Goal: Transaction & Acquisition: Obtain resource

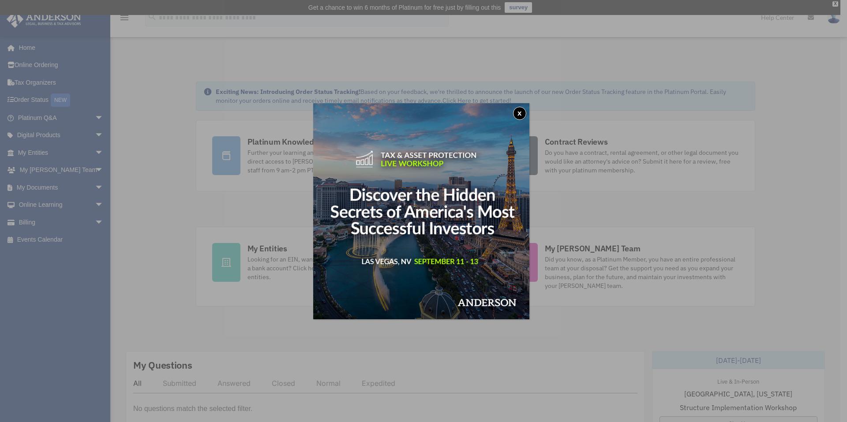
click at [522, 112] on button "x" at bounding box center [519, 113] width 13 height 13
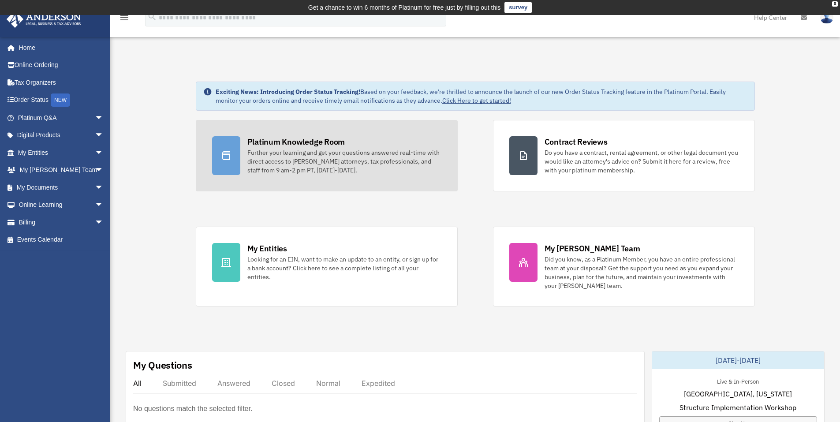
click at [286, 169] on div "Further your learning and get your questions answered real-time with direct acc…" at bounding box center [344, 161] width 194 height 26
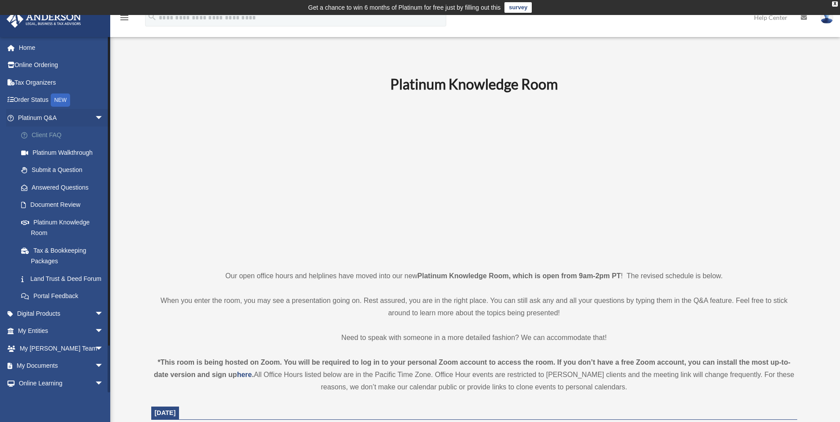
click at [46, 137] on link "Client FAQ" at bounding box center [64, 136] width 105 height 18
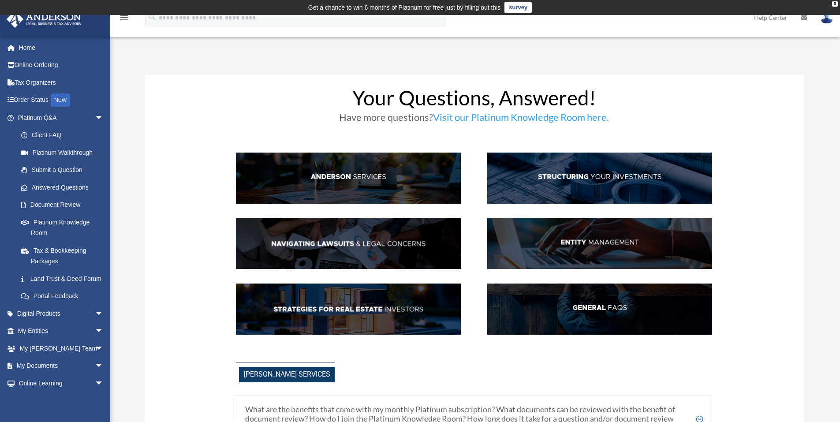
click at [574, 318] on img at bounding box center [599, 309] width 225 height 51
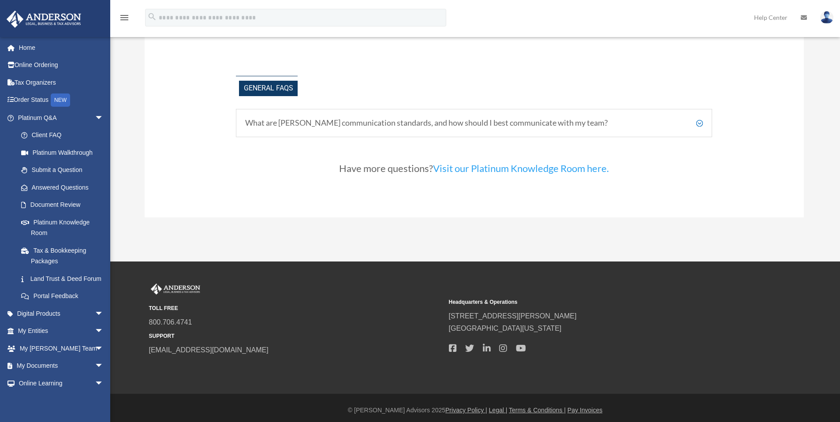
scroll to position [1952, 0]
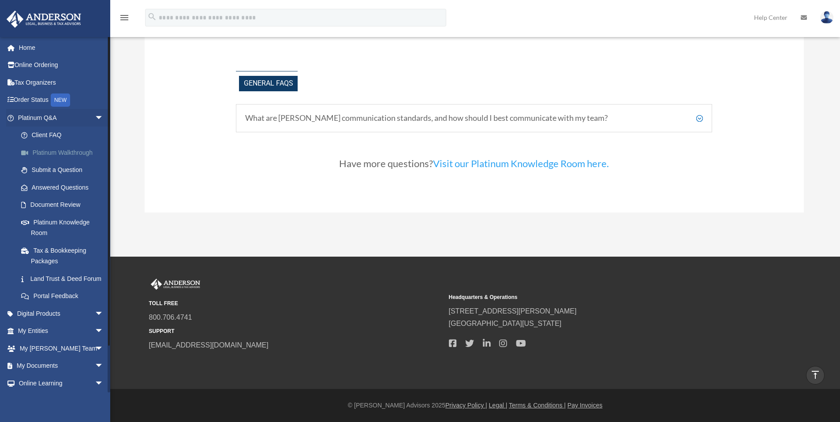
click at [71, 157] on link "Platinum Walkthrough" at bounding box center [64, 153] width 105 height 18
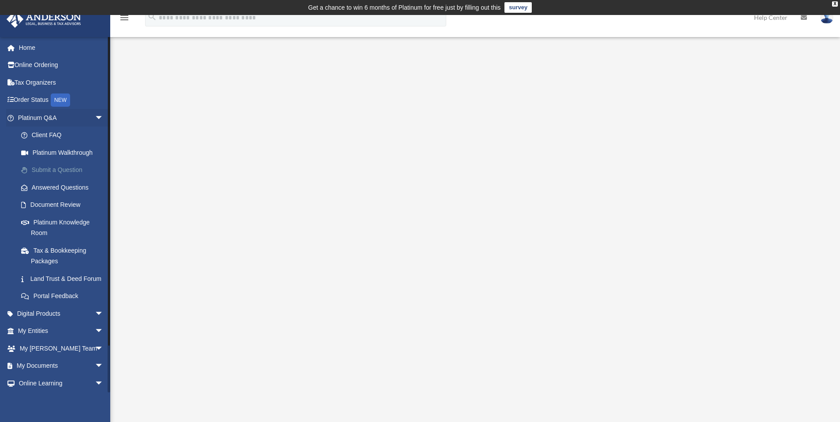
click at [62, 174] on link "Submit a Question" at bounding box center [64, 170] width 105 height 18
click at [71, 169] on link "Submit a Question" at bounding box center [64, 170] width 105 height 18
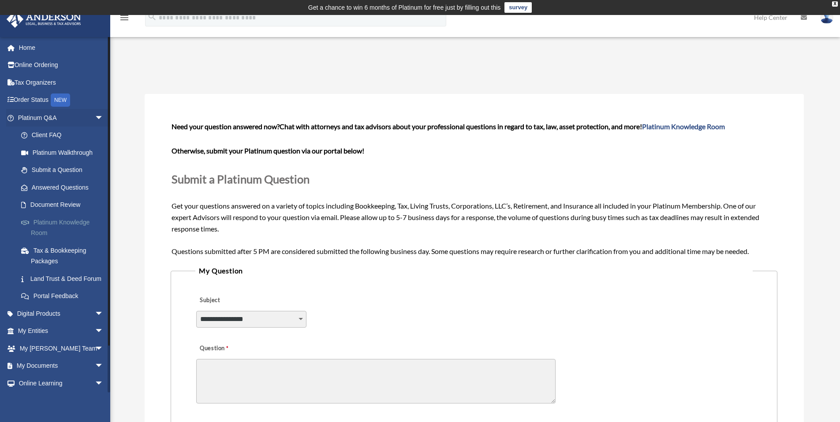
click at [43, 226] on link "Platinum Knowledge Room" at bounding box center [64, 228] width 105 height 28
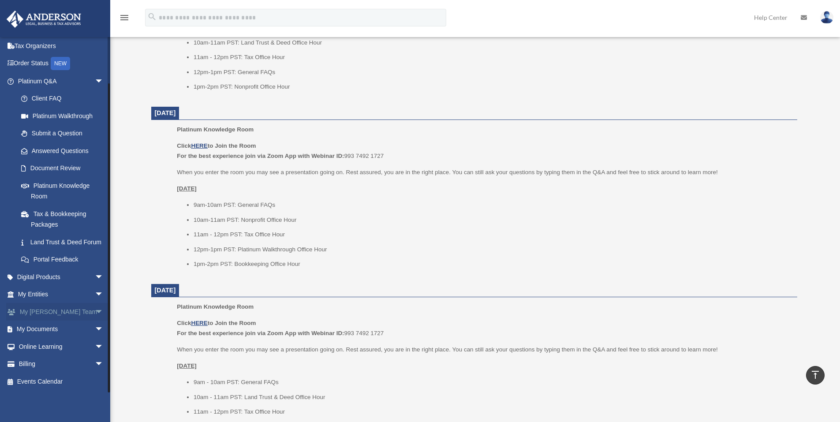
scroll to position [735, 0]
click at [47, 295] on link "My Entities arrow_drop_down" at bounding box center [61, 295] width 111 height 18
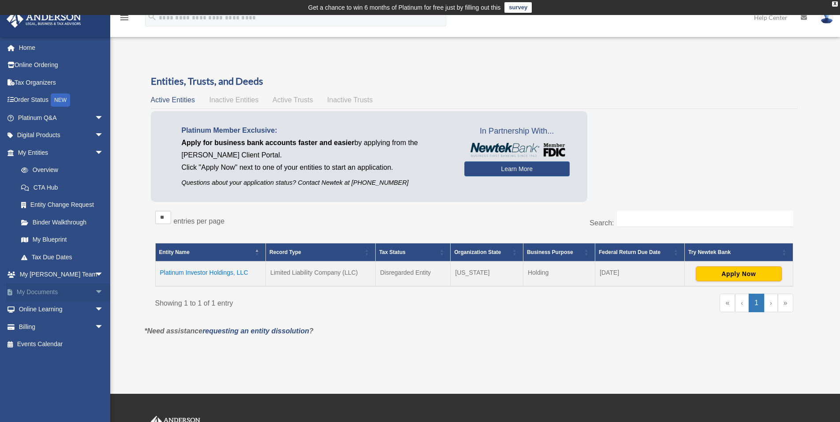
click at [64, 292] on link "My Documents arrow_drop_down" at bounding box center [61, 292] width 111 height 18
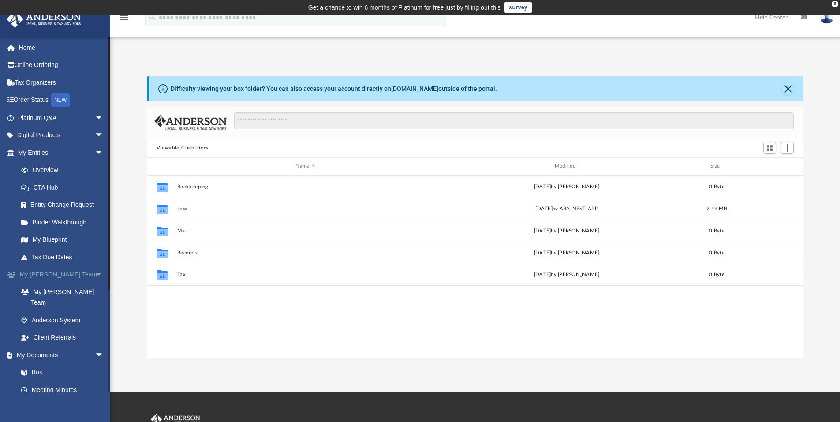
scroll to position [194, 650]
click at [55, 225] on link "Binder Walkthrough" at bounding box center [64, 223] width 105 height 18
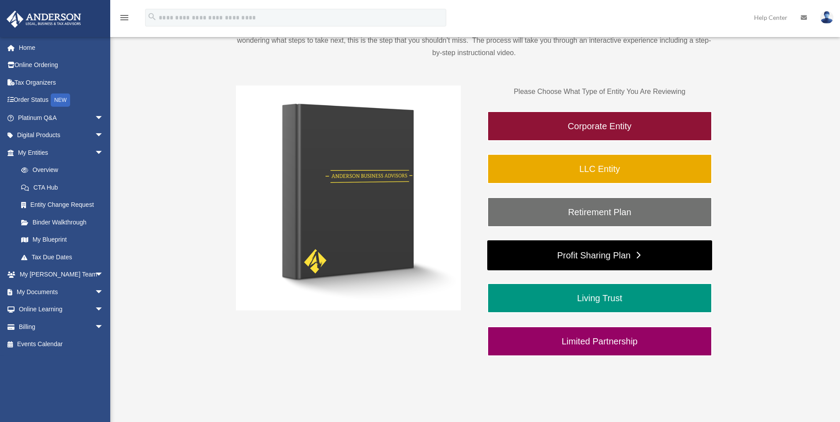
scroll to position [147, 0]
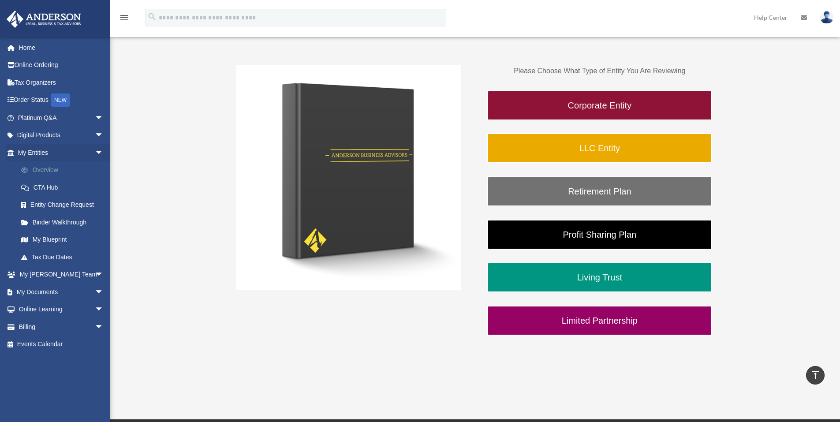
click at [56, 172] on link "Overview" at bounding box center [64, 170] width 105 height 18
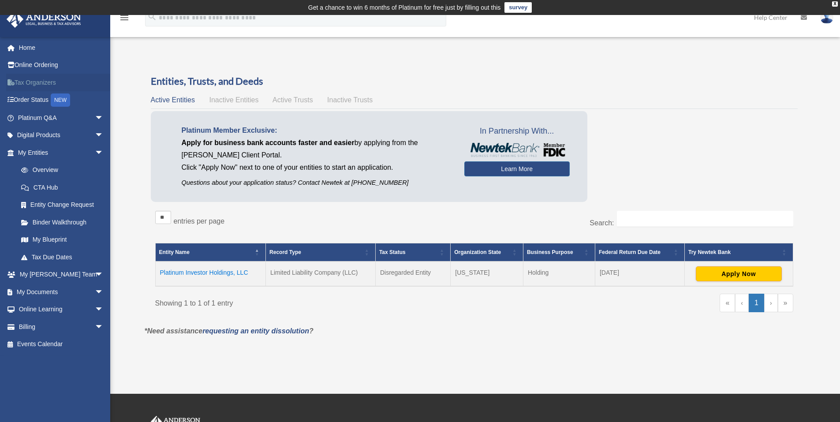
click at [42, 86] on link "Tax Organizers" at bounding box center [61, 83] width 111 height 18
click at [40, 120] on link "Platinum Q&A arrow_drop_down" at bounding box center [61, 118] width 111 height 18
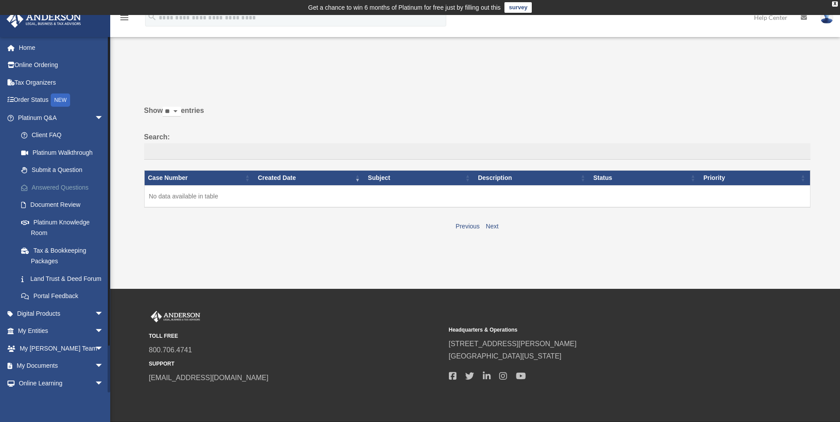
click at [66, 188] on link "Answered Questions" at bounding box center [64, 188] width 105 height 18
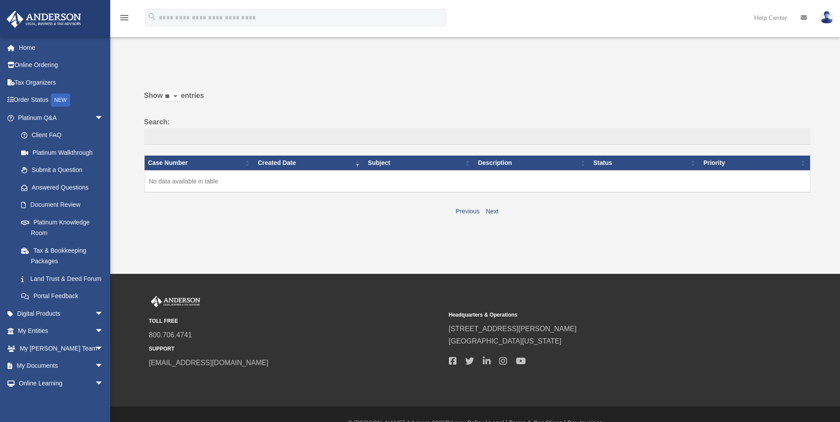
click at [64, 206] on link "Document Review" at bounding box center [62, 205] width 100 height 18
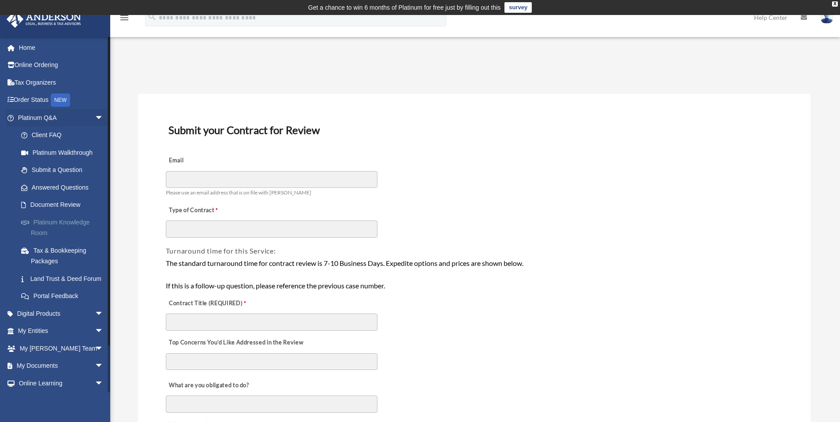
click at [72, 223] on link "Platinum Knowledge Room" at bounding box center [64, 228] width 105 height 28
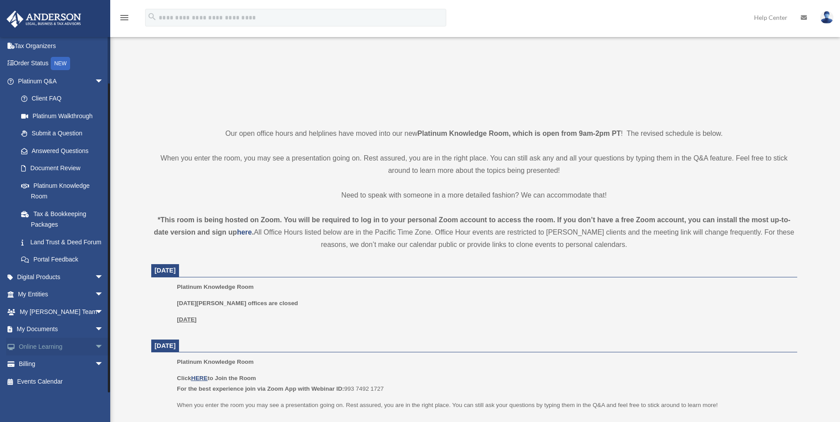
scroll to position [147, 0]
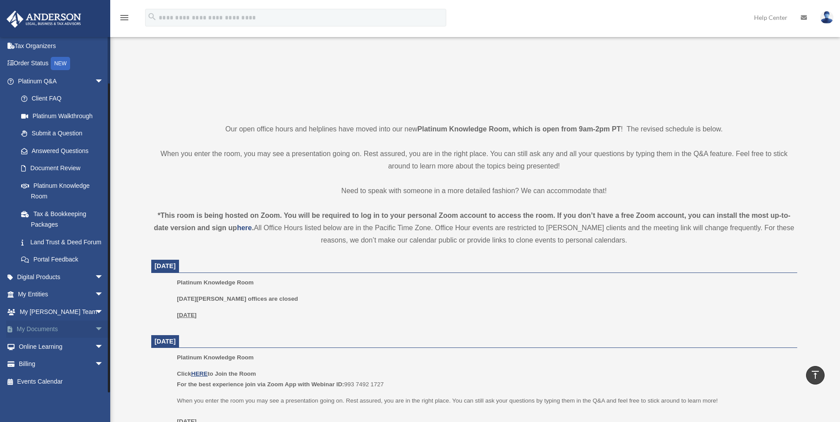
click at [60, 331] on link "My Documents arrow_drop_down" at bounding box center [61, 330] width 111 height 18
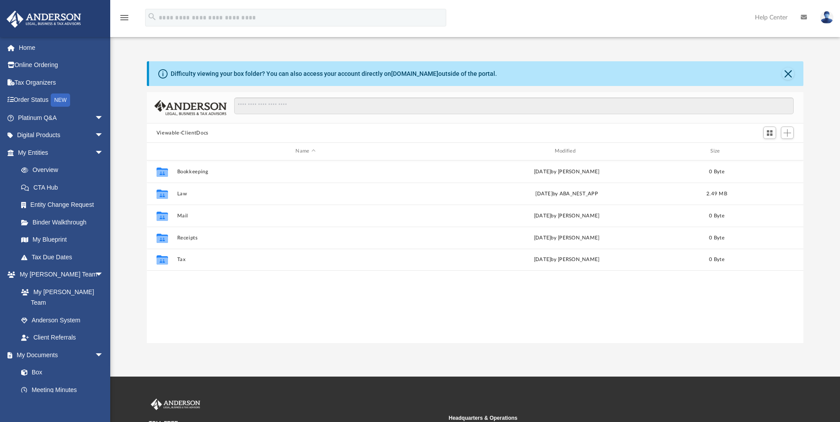
scroll to position [194, 650]
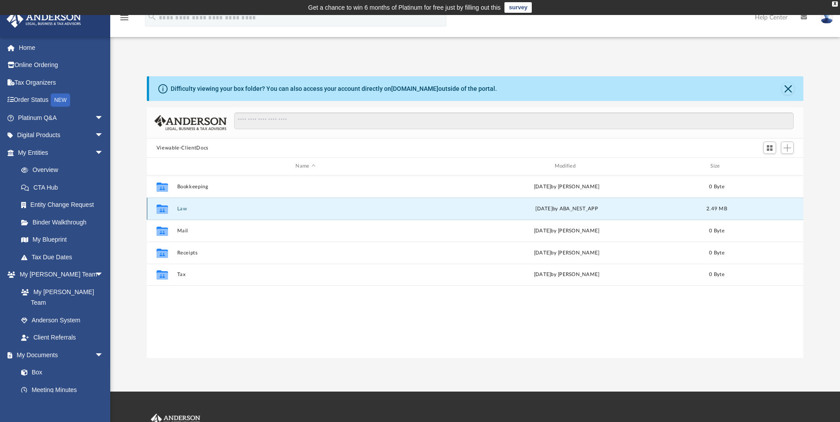
click at [191, 211] on button "Law" at bounding box center [305, 209] width 257 height 6
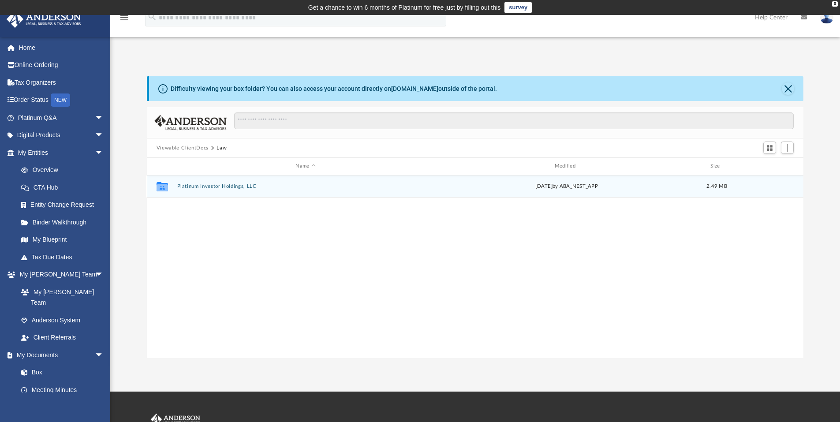
click at [225, 189] on button "Platinum Investor Holdings, LLC" at bounding box center [305, 187] width 257 height 6
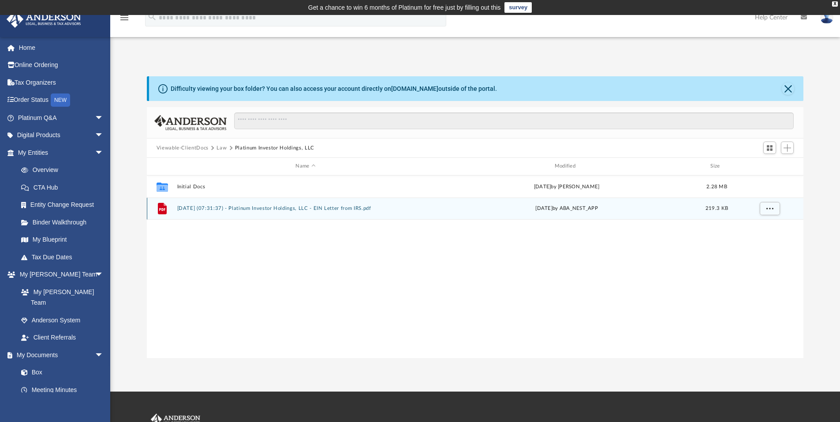
click at [214, 210] on button "2025.08.27 (07:31:37) - Platinum Investor Holdings, LLC - EIN Letter from IRS.p…" at bounding box center [305, 209] width 257 height 6
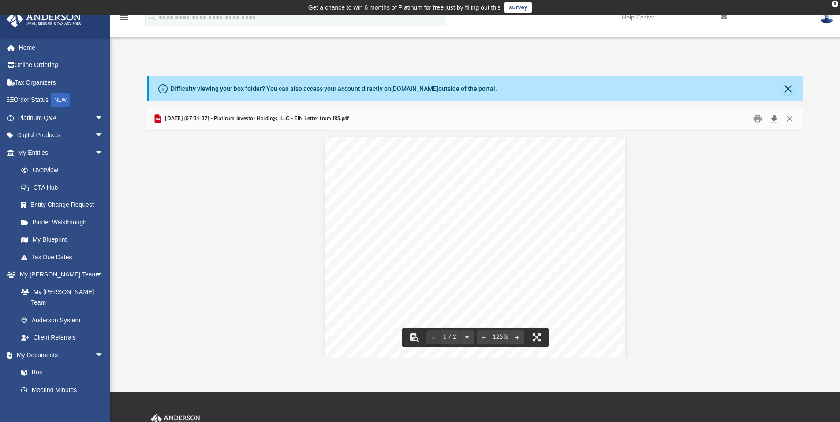
click at [774, 117] on button "Download" at bounding box center [774, 119] width 16 height 14
click at [788, 90] on button "Close" at bounding box center [788, 88] width 12 height 12
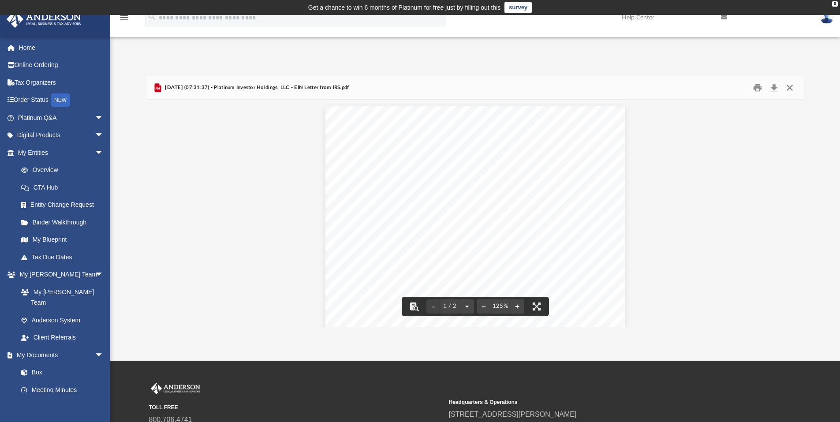
click at [792, 88] on button "Close" at bounding box center [790, 88] width 16 height 14
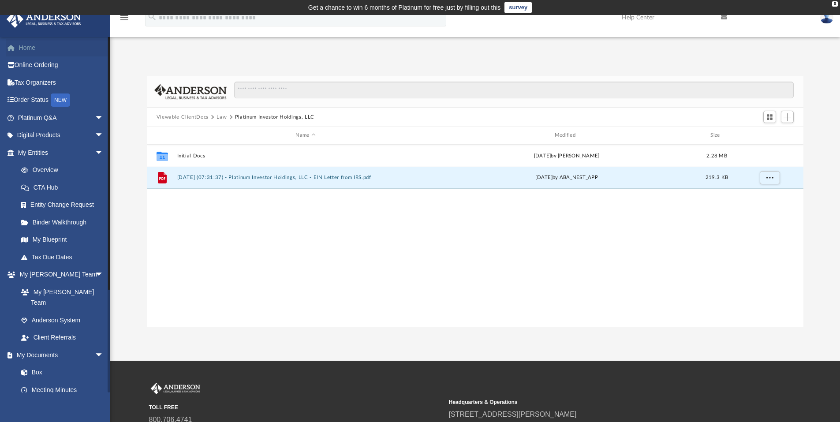
click at [34, 49] on link "Home" at bounding box center [61, 48] width 111 height 18
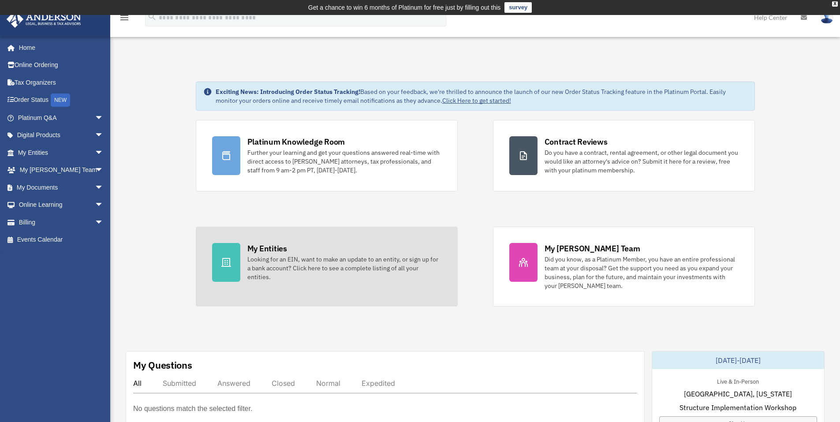
click at [326, 264] on div "Looking for an EIN, want to make an update to an entity, or sign up for a bank …" at bounding box center [344, 268] width 194 height 26
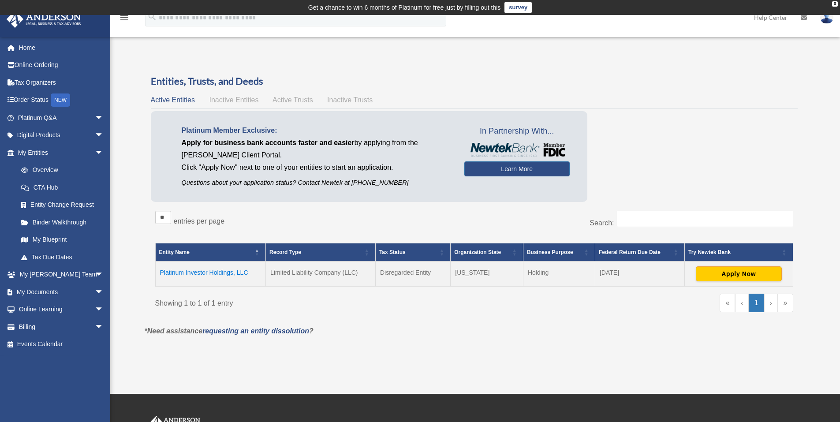
click at [231, 273] on td "Platinum Investor Holdings, LLC" at bounding box center [210, 274] width 111 height 25
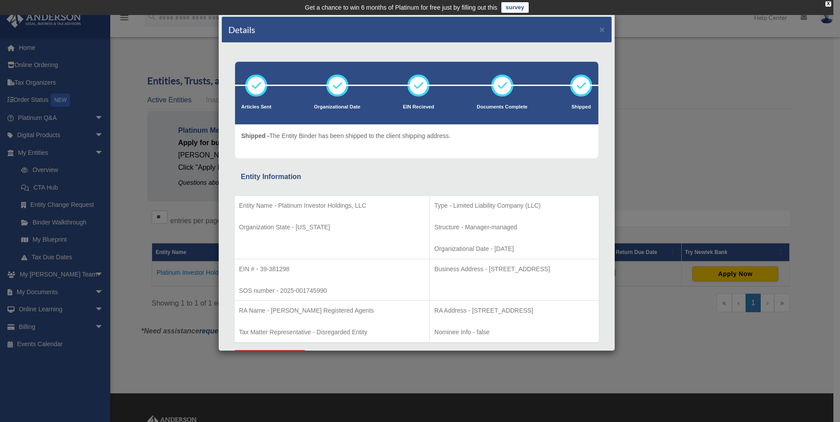
click at [654, 5] on td "Get a chance to win 6 months of Platinum for free just by filling out this surv…" at bounding box center [417, 7] width 834 height 15
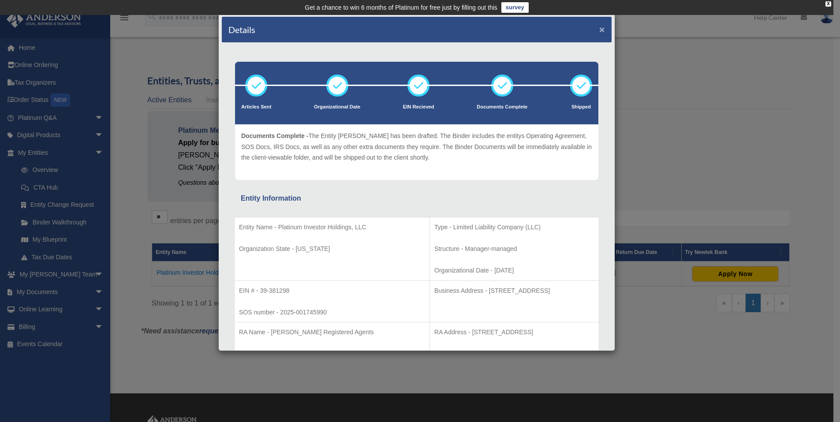
click at [600, 28] on button "×" at bounding box center [603, 29] width 6 height 9
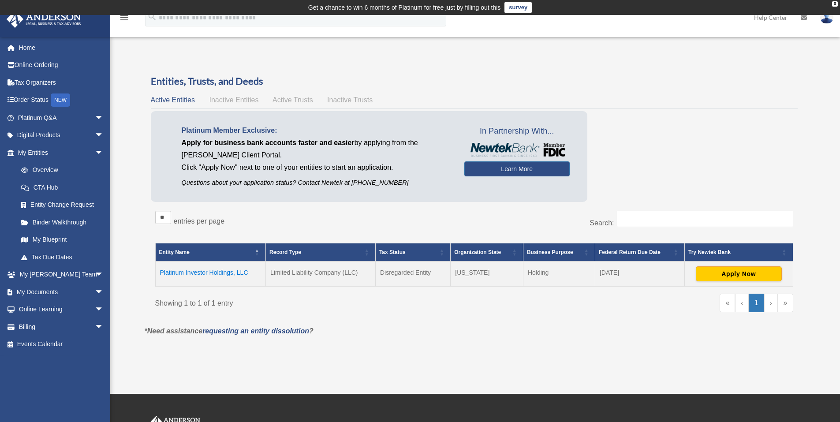
click at [231, 274] on td "Platinum Investor Holdings, LLC" at bounding box center [210, 274] width 111 height 25
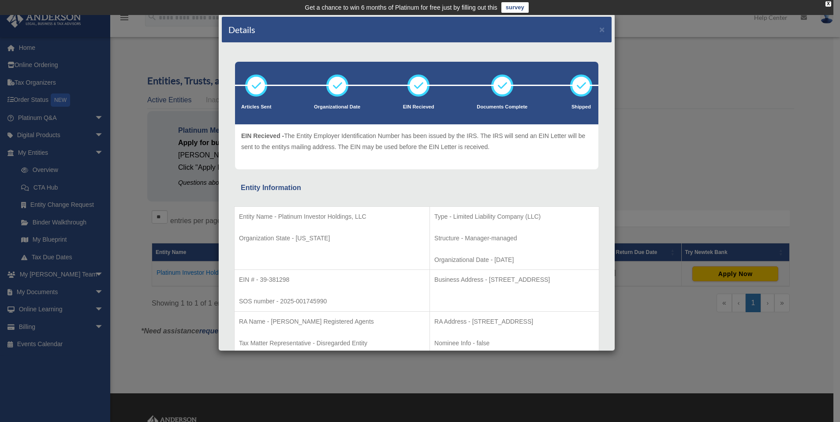
click at [600, 27] on div "Details ×" at bounding box center [417, 30] width 390 height 26
click at [600, 29] on button "×" at bounding box center [603, 29] width 6 height 9
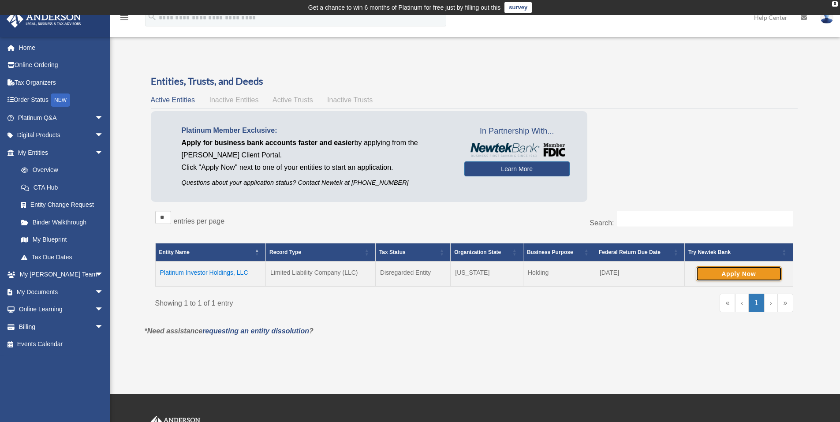
click at [746, 275] on button "Apply Now" at bounding box center [739, 273] width 86 height 15
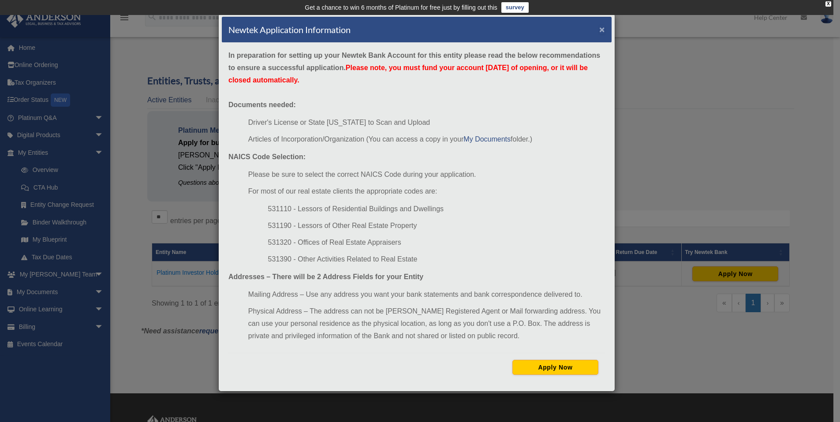
click at [599, 28] on div "Newtek Application Information ×" at bounding box center [417, 30] width 390 height 26
click at [598, 28] on div "Newtek Application Information ×" at bounding box center [417, 30] width 390 height 26
click at [600, 27] on button "×" at bounding box center [603, 29] width 6 height 9
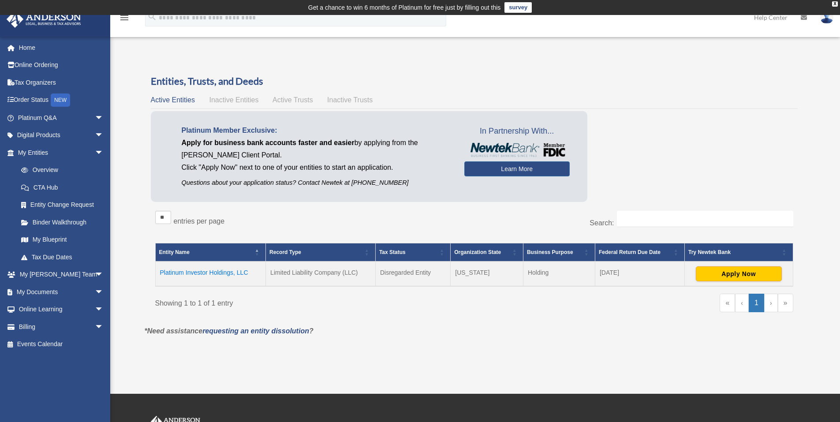
click at [737, 143] on div "Platinum Member Exclusive: Apply for business bank accounts faster and easier b…" at bounding box center [474, 158] width 647 height 95
click at [27, 47] on link "Home" at bounding box center [61, 48] width 111 height 18
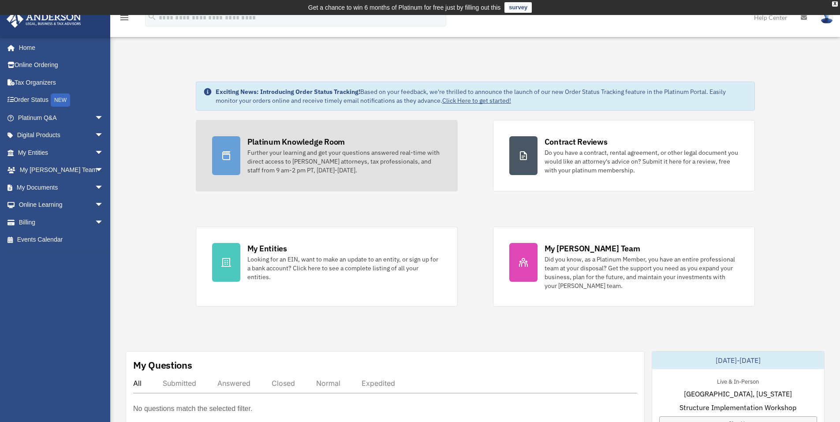
click at [349, 152] on div "Further your learning and get your questions answered real-time with direct acc…" at bounding box center [344, 161] width 194 height 26
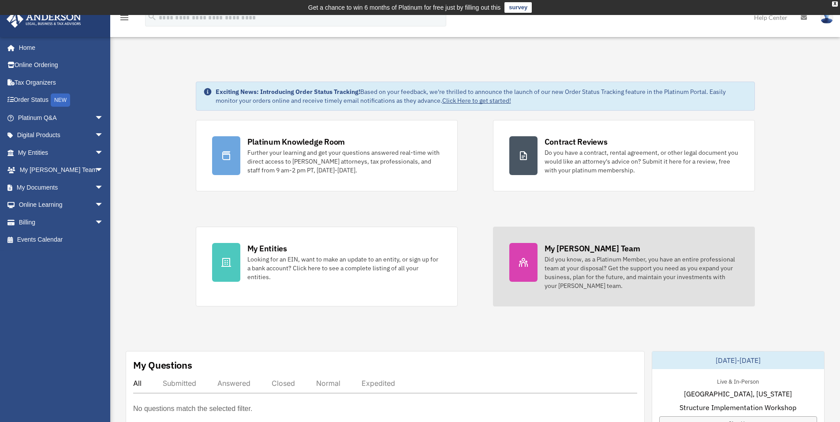
click at [637, 272] on div "Did you know, as a Platinum Member, you have an entire professional team at you…" at bounding box center [642, 272] width 194 height 35
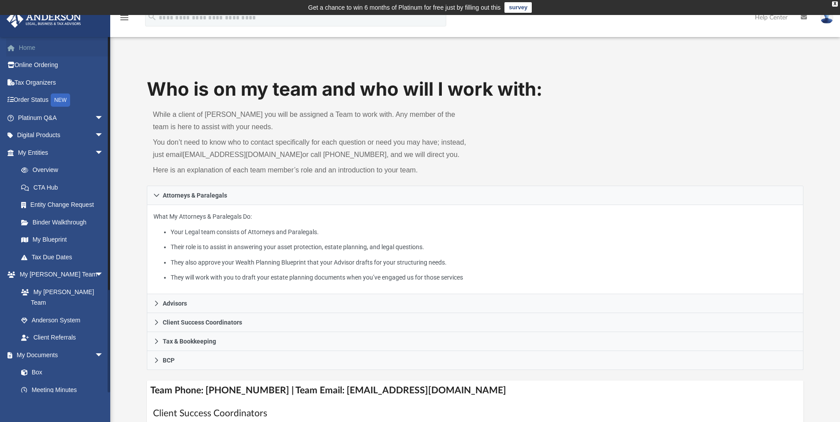
click at [28, 51] on link "Home" at bounding box center [61, 48] width 111 height 18
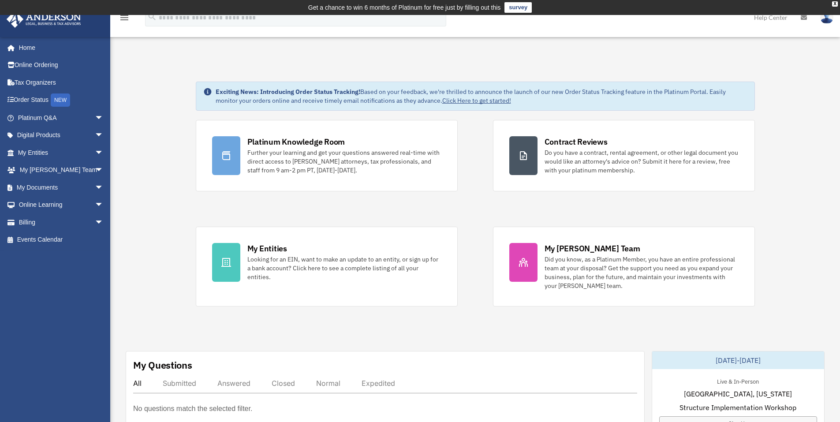
click at [830, 19] on img at bounding box center [827, 17] width 13 height 13
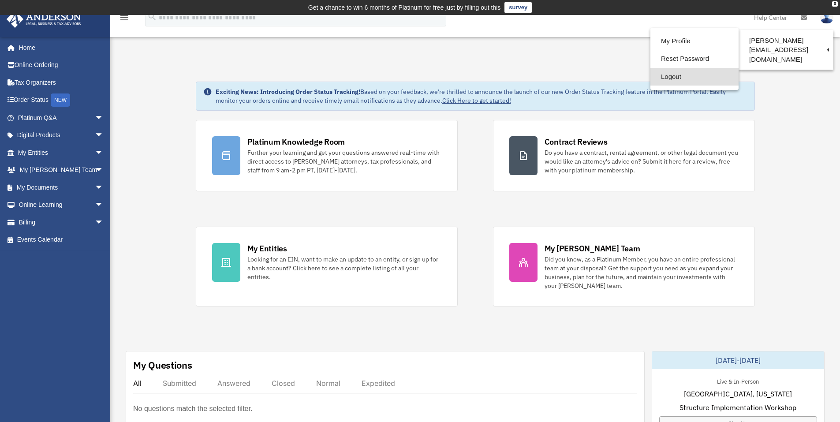
click at [667, 75] on link "Logout" at bounding box center [695, 77] width 88 height 18
